Goal: Task Accomplishment & Management: Use online tool/utility

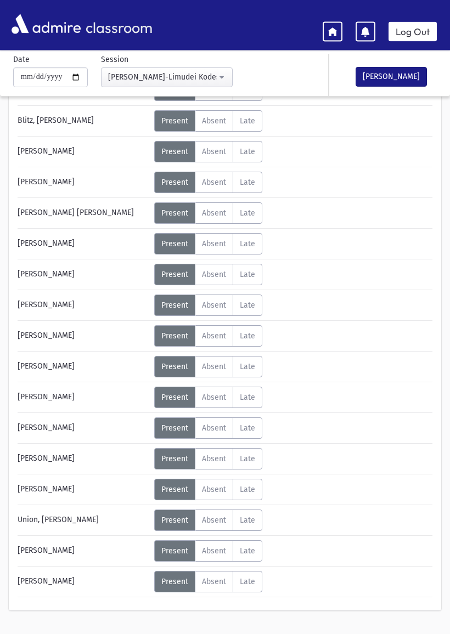
scroll to position [157, 0]
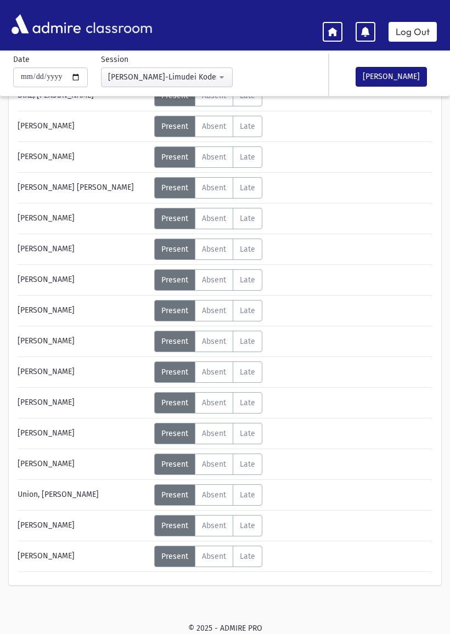
click at [247, 555] on span "Late" at bounding box center [247, 556] width 15 height 9
click at [392, 74] on button "[PERSON_NAME]" at bounding box center [391, 77] width 71 height 20
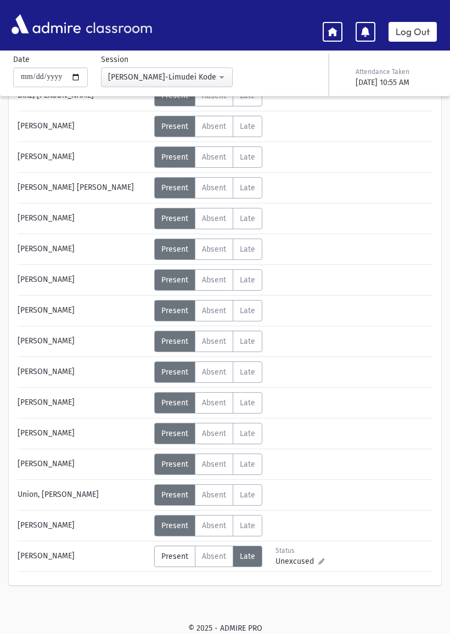
click at [335, 36] on icon at bounding box center [333, 31] width 10 height 10
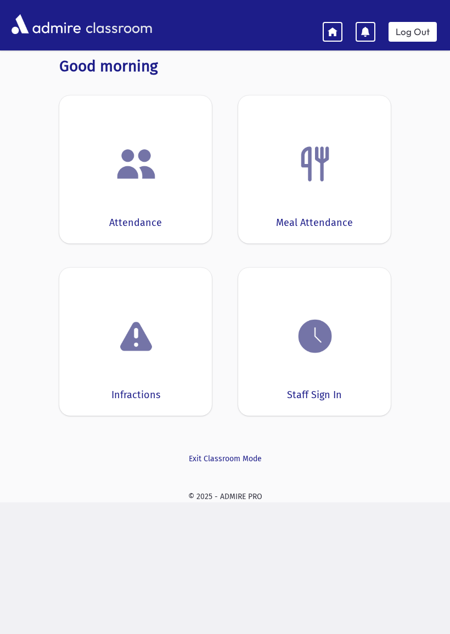
scroll to position [22, 0]
